Goal: Task Accomplishment & Management: Manage account settings

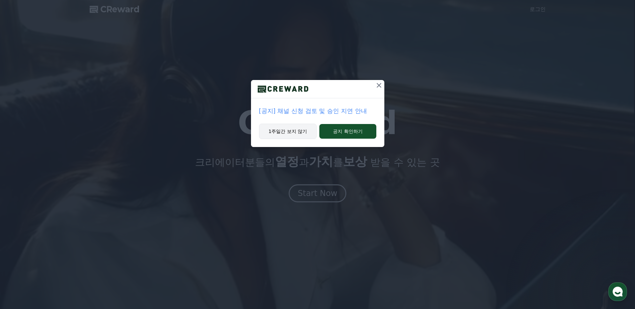
click at [273, 132] on button "1주일간 보지 않기" at bounding box center [288, 131] width 58 height 15
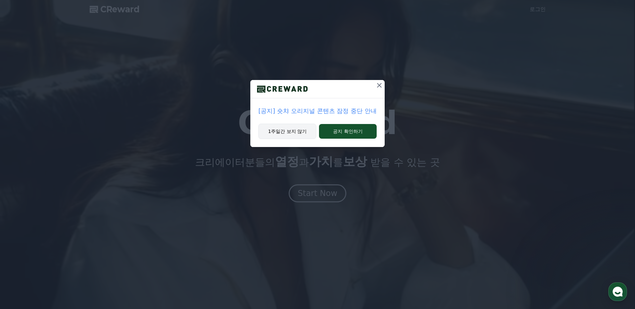
click at [273, 132] on button "1주일간 보지 않기" at bounding box center [287, 131] width 58 height 15
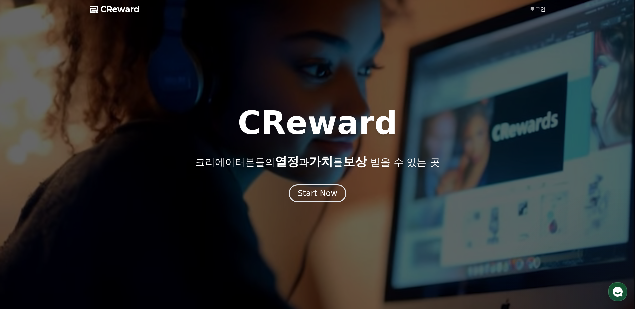
click at [543, 10] on link "로그인" at bounding box center [538, 9] width 16 height 8
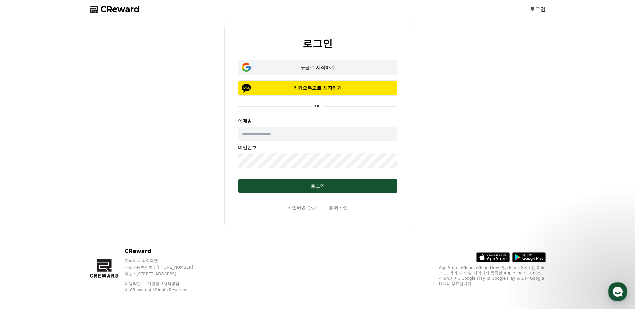
click at [297, 72] on button "구글로 시작하기" at bounding box center [317, 67] width 159 height 15
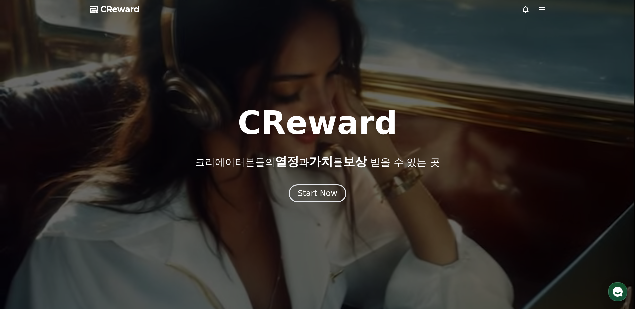
click at [541, 10] on icon at bounding box center [542, 9] width 8 height 8
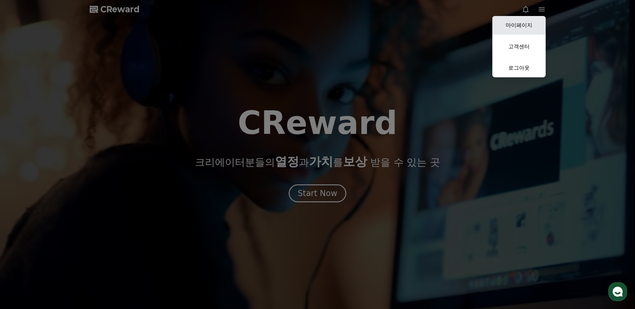
click at [526, 25] on link "마이페이지" at bounding box center [518, 25] width 53 height 19
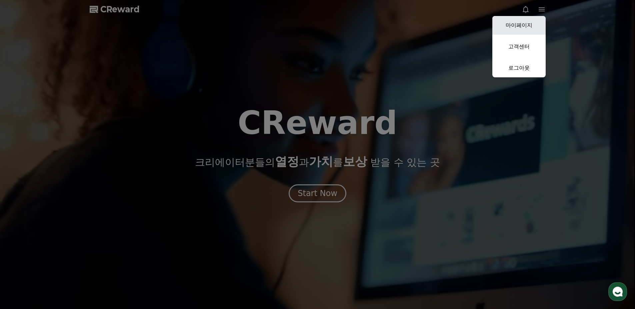
select select "**********"
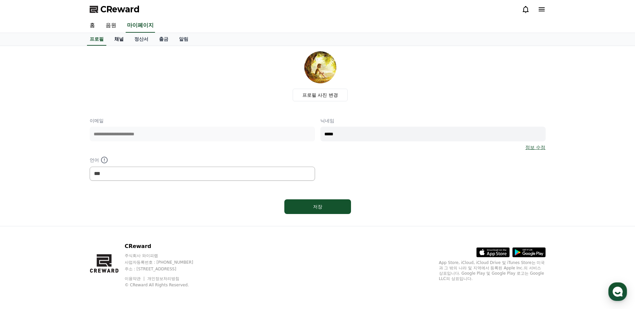
click at [120, 41] on link "채널" at bounding box center [119, 39] width 20 height 13
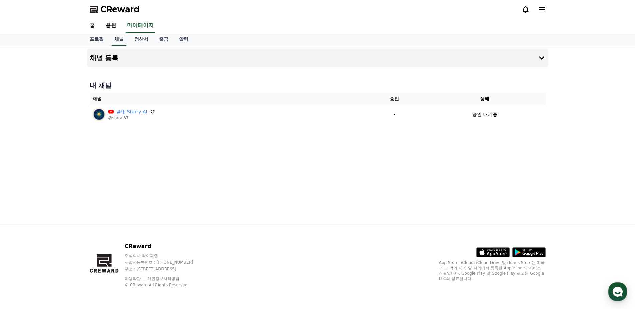
click at [120, 41] on link "채널" at bounding box center [119, 39] width 15 height 13
